Goal: Information Seeking & Learning: Learn about a topic

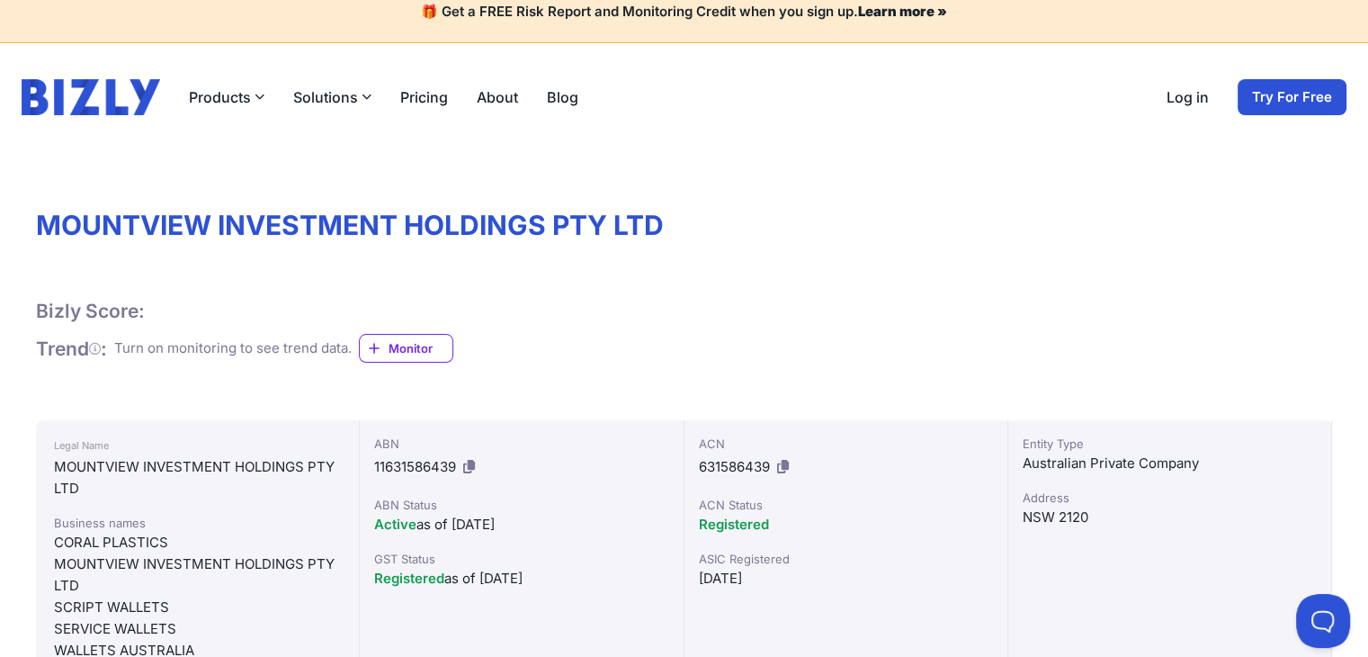
scroll to position [9, 0]
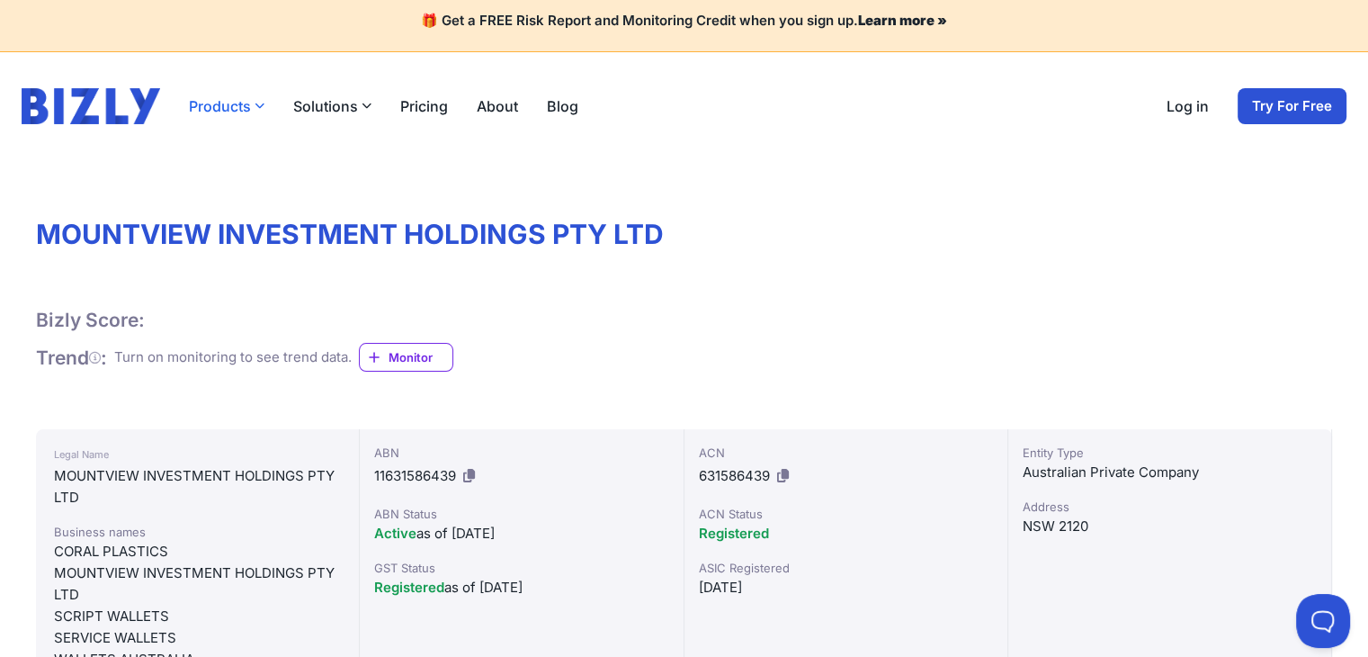
click at [255, 106] on icon "button" at bounding box center [260, 106] width 10 height 10
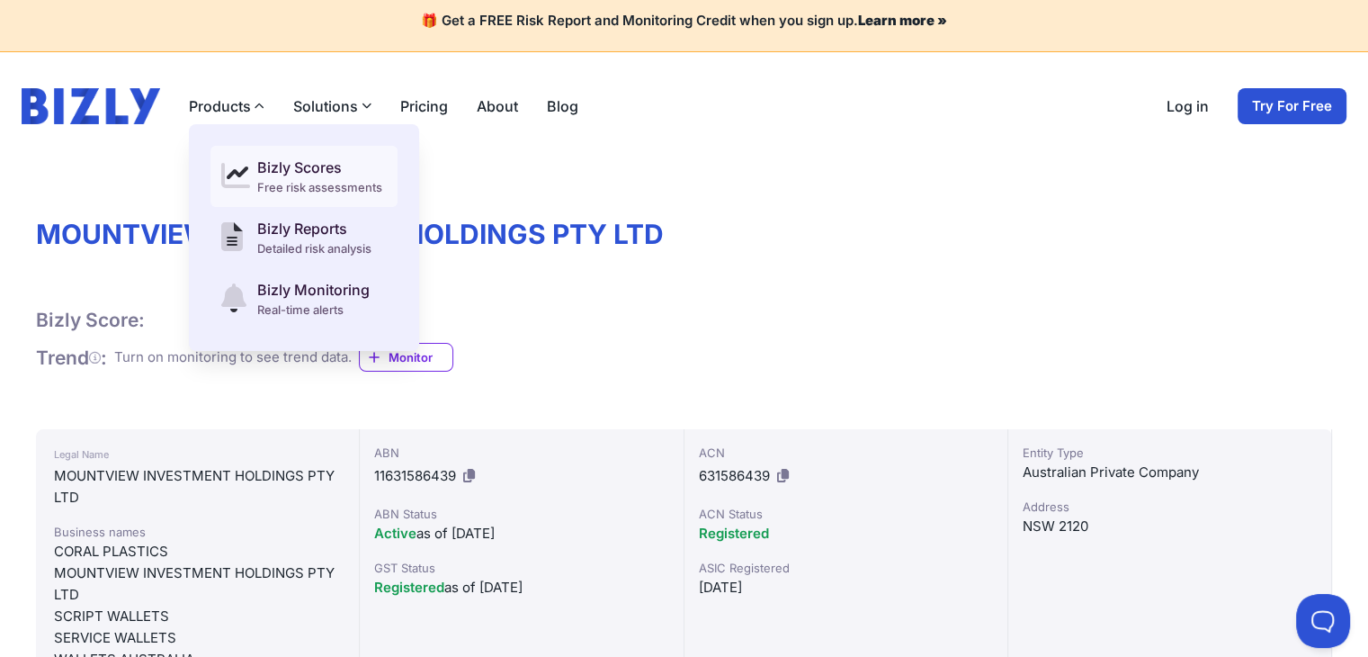
click at [288, 171] on div "Bizly Scores" at bounding box center [319, 167] width 125 height 22
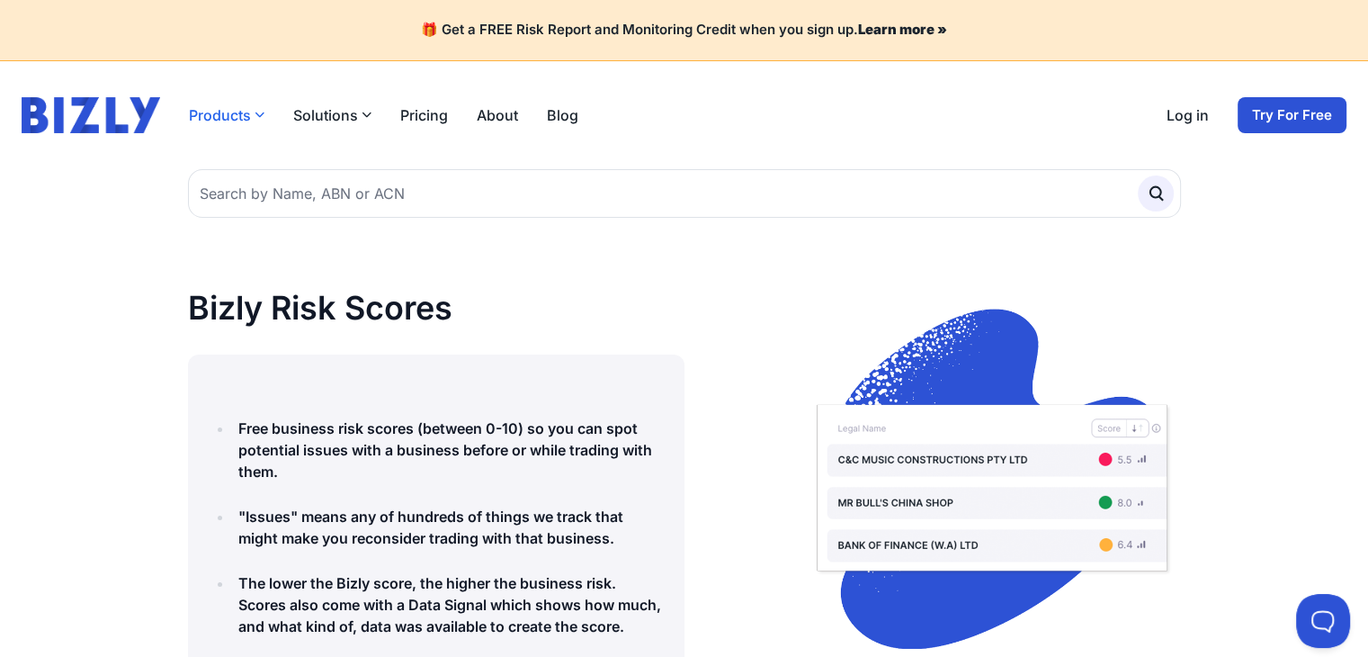
click at [242, 114] on button "Products" at bounding box center [227, 115] width 76 height 22
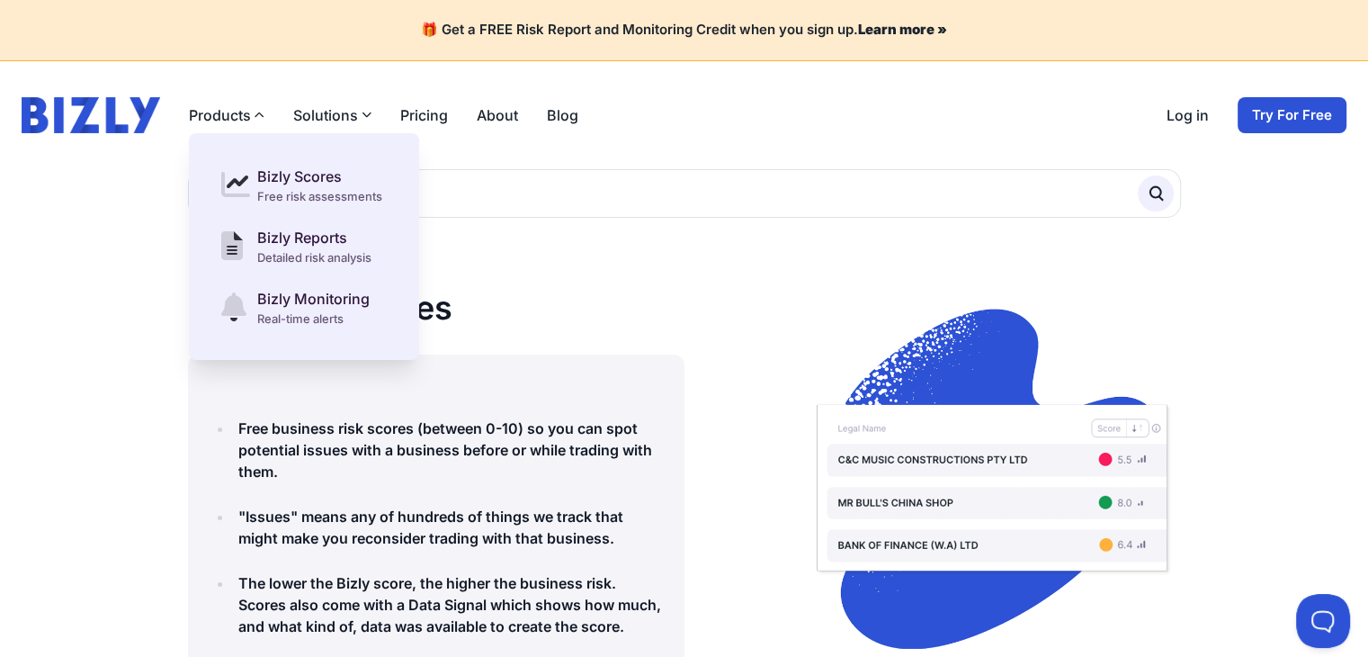
click at [317, 116] on button "Solutions" at bounding box center [332, 115] width 78 height 22
